Goal: Find specific page/section: Find specific page/section

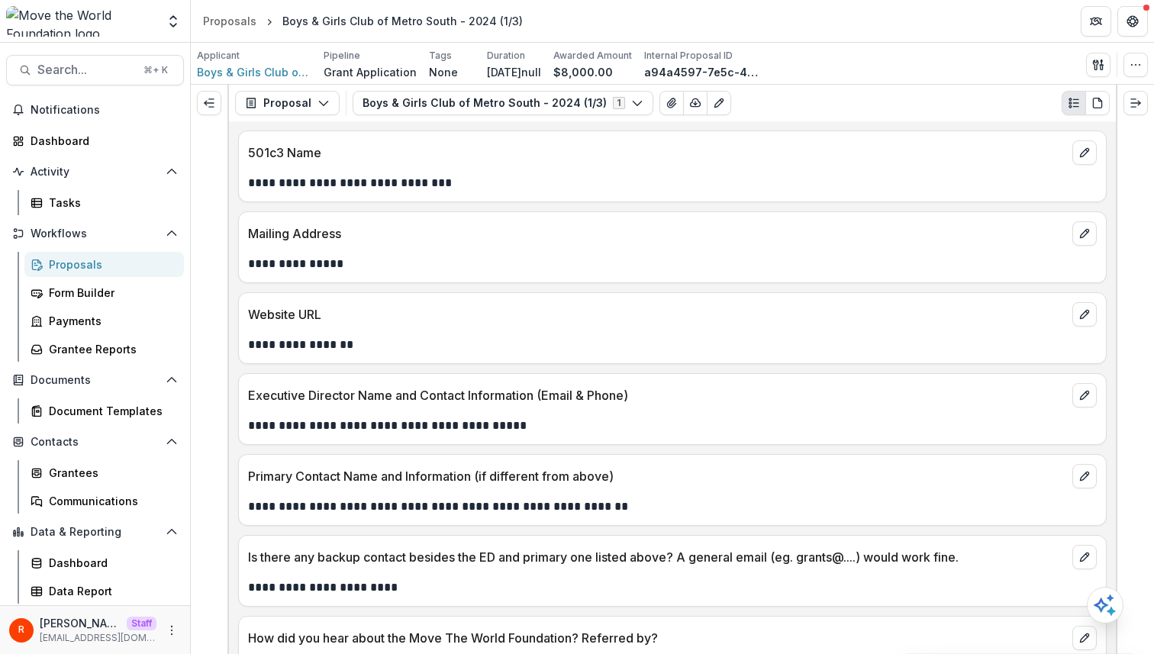
click at [88, 266] on div "Proposals" at bounding box center [110, 264] width 123 height 16
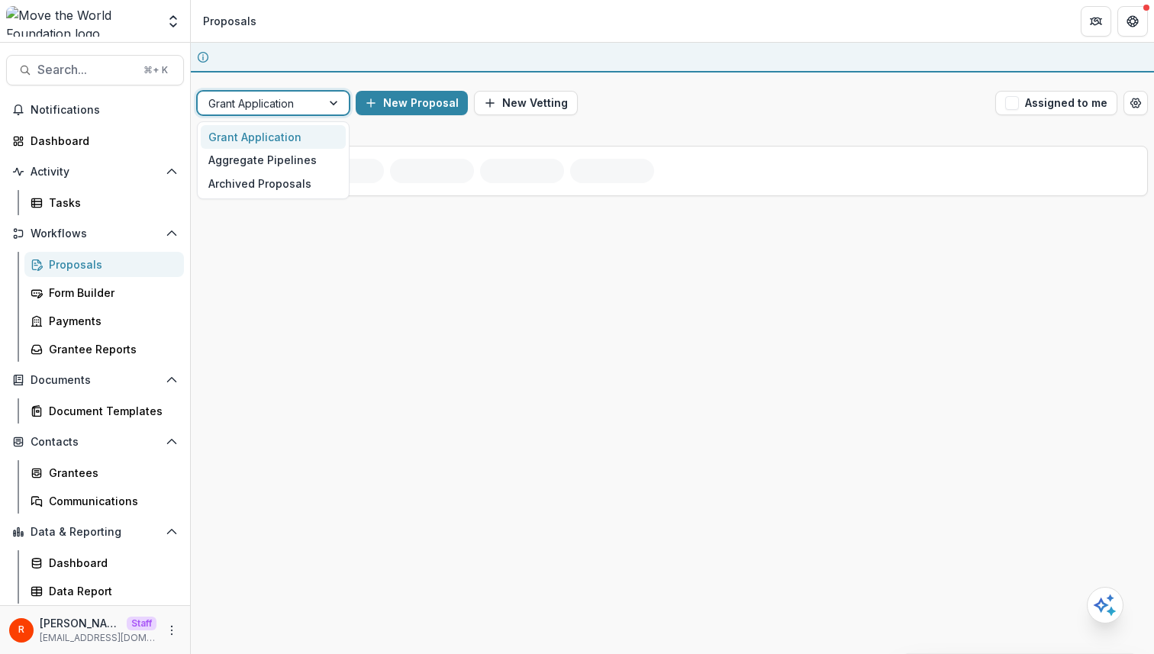
click at [300, 92] on body "Skip to content Team Settings Admin Settings Proposals Search... ⌘ + K Notifica…" at bounding box center [577, 327] width 1154 height 654
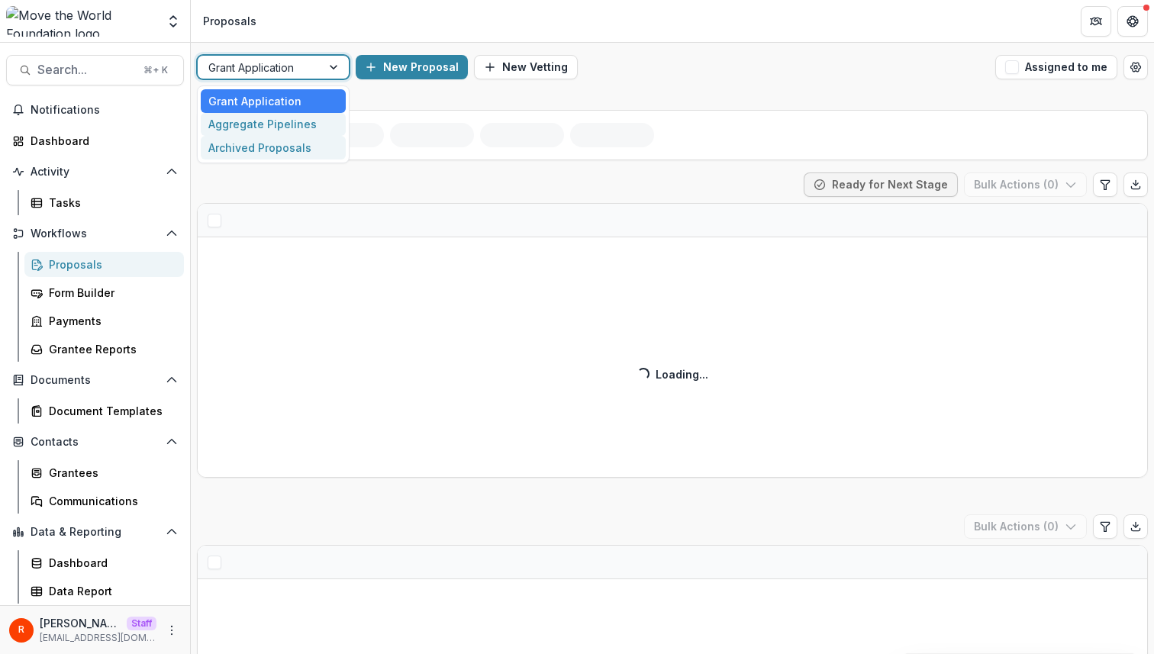
click at [293, 122] on div "Aggregate Pipelines" at bounding box center [273, 125] width 145 height 24
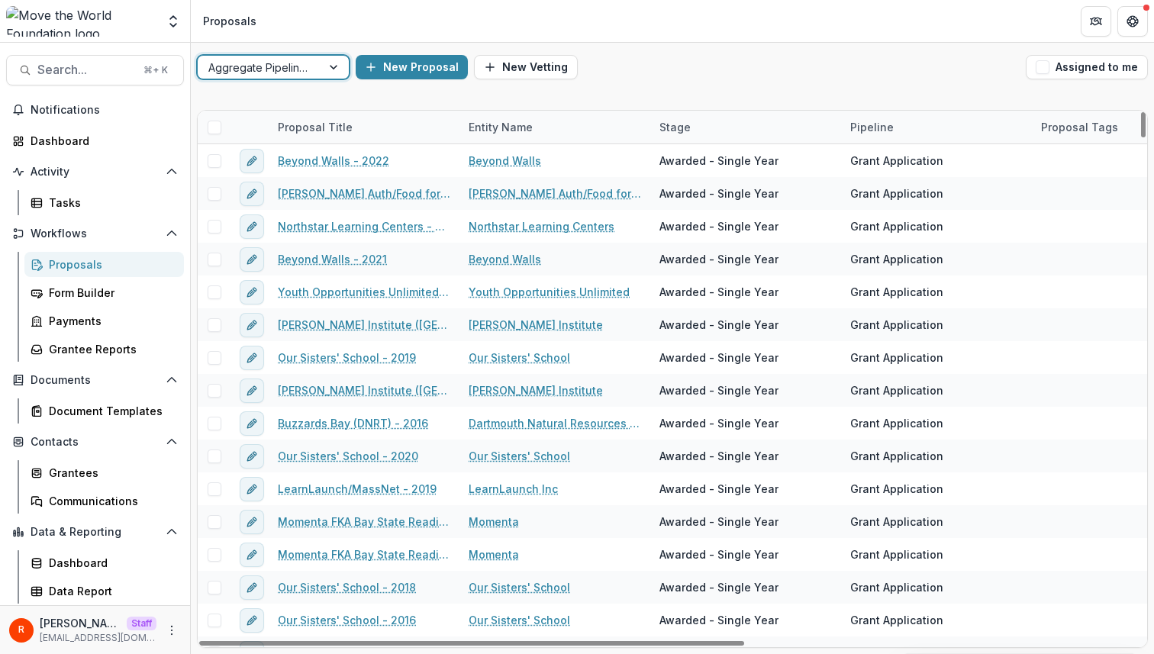
click at [213, 124] on span at bounding box center [215, 128] width 14 height 14
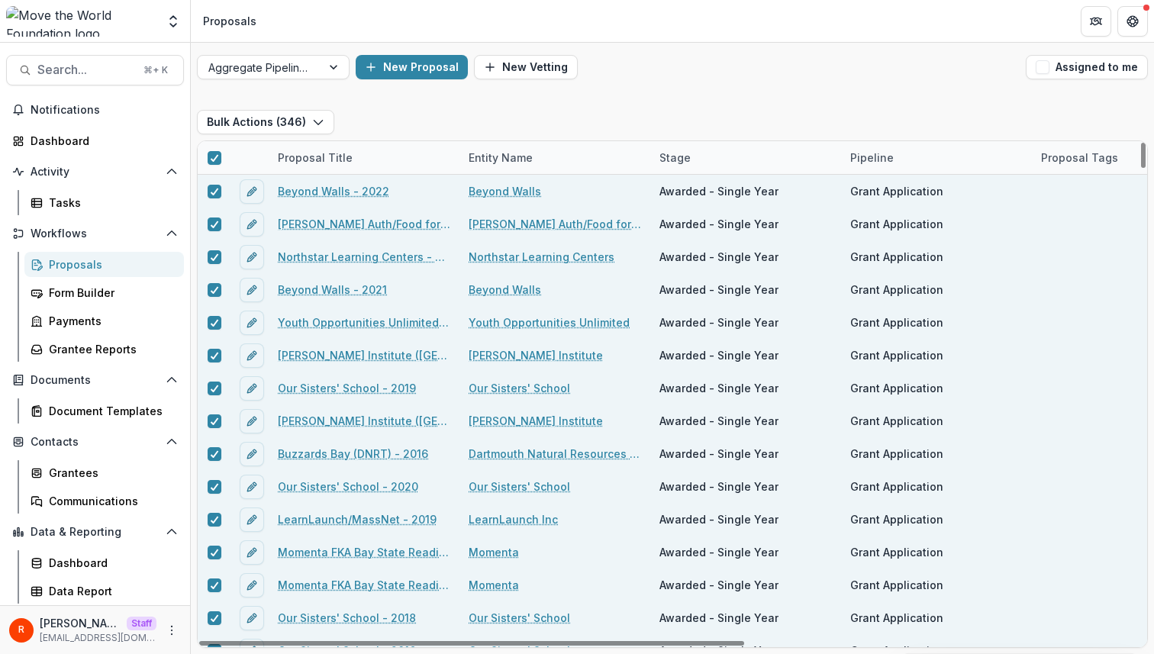
click at [690, 76] on div "New Proposal New Vetting" at bounding box center [688, 67] width 664 height 24
click at [210, 160] on icon at bounding box center [214, 158] width 9 height 8
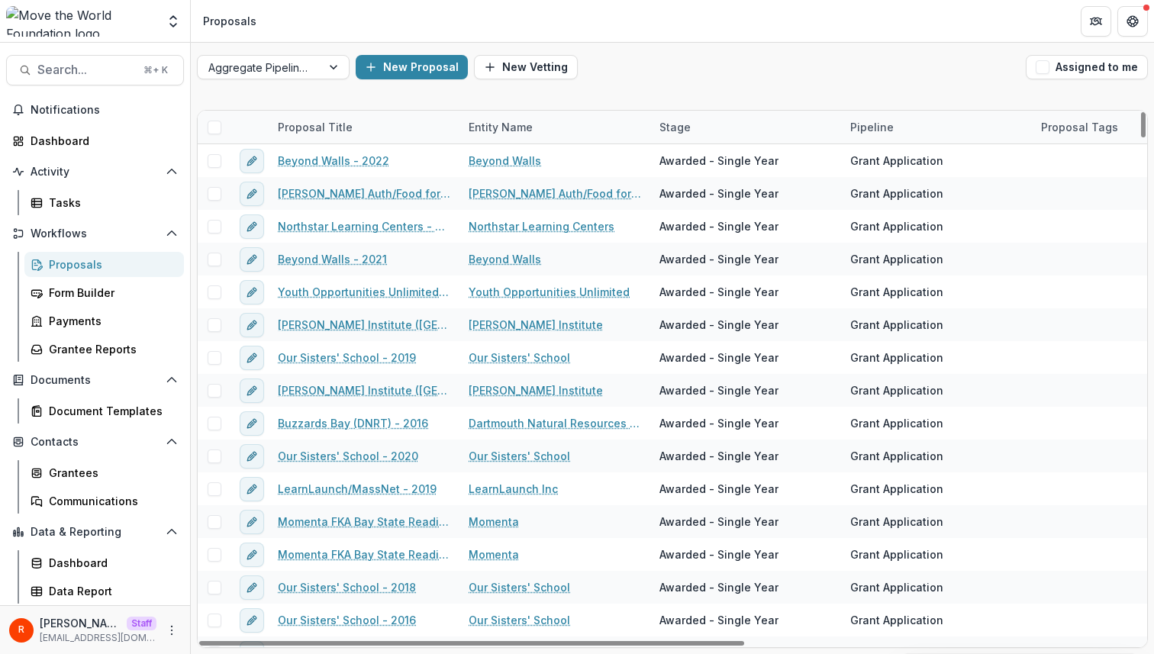
click at [717, 76] on div "New Proposal New Vetting" at bounding box center [688, 67] width 664 height 24
click at [744, 37] on header "Proposals" at bounding box center [672, 21] width 963 height 42
click at [673, 96] on div "Aggregate Pipelines New Proposal New Vetting Assigned to me Proposal Title Enti…" at bounding box center [672, 348] width 963 height 611
